Goal: Transaction & Acquisition: Subscribe to service/newsletter

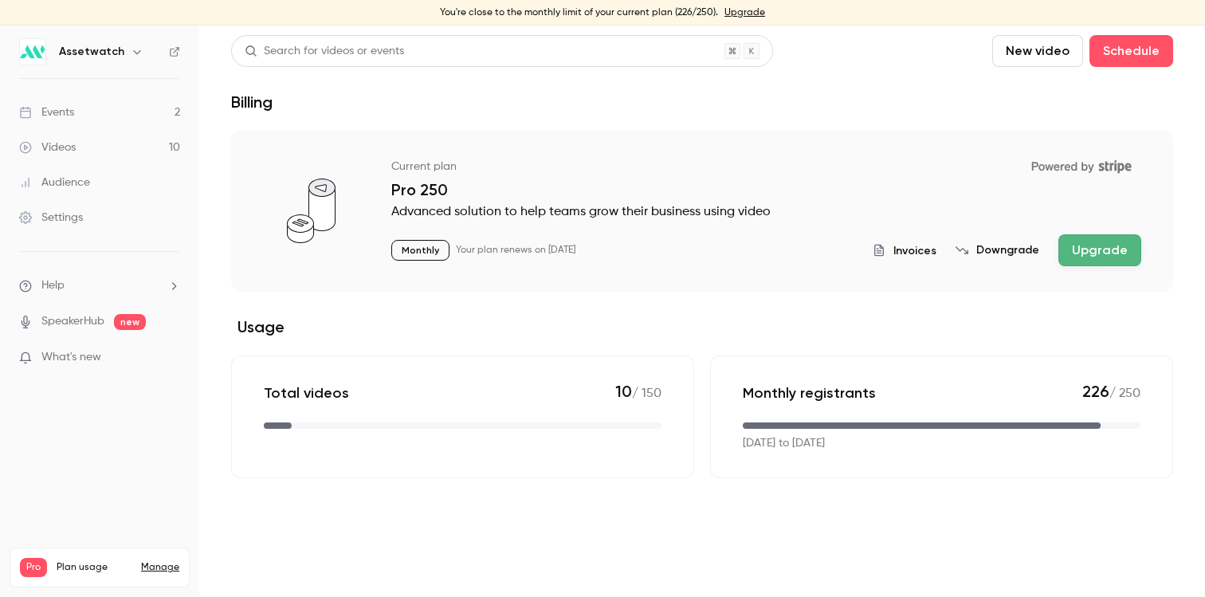
click at [1126, 245] on button "Upgrade" at bounding box center [1100, 250] width 83 height 32
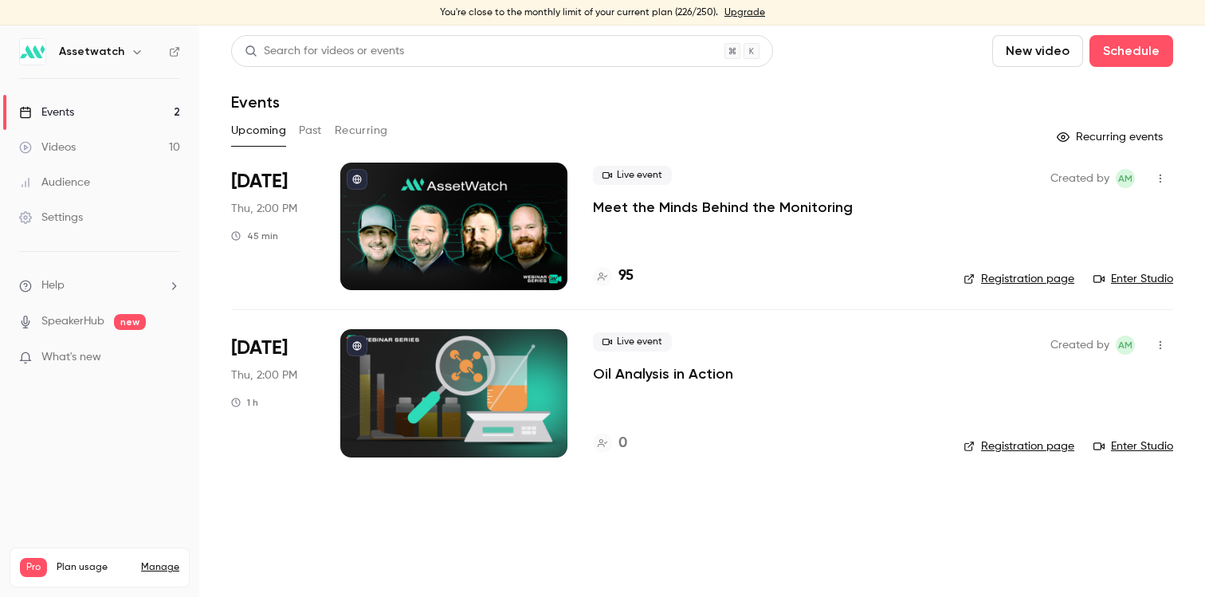
click at [738, 9] on link "Upgrade" at bounding box center [745, 12] width 41 height 13
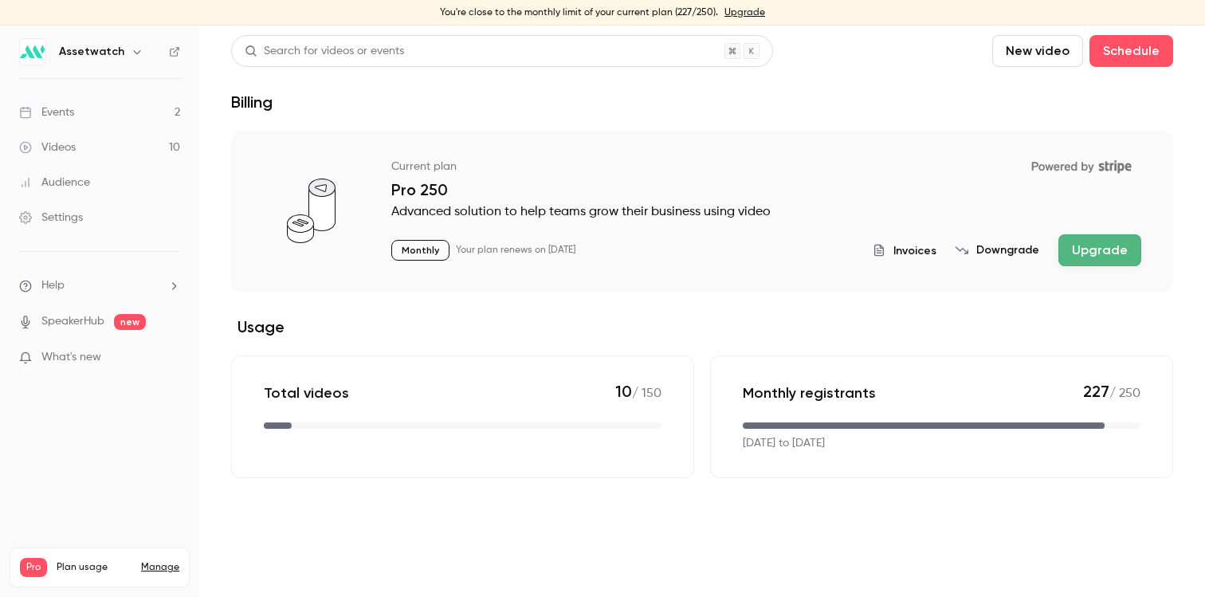
click at [1126, 246] on button "Upgrade" at bounding box center [1100, 250] width 83 height 32
